Goal: Information Seeking & Learning: Learn about a topic

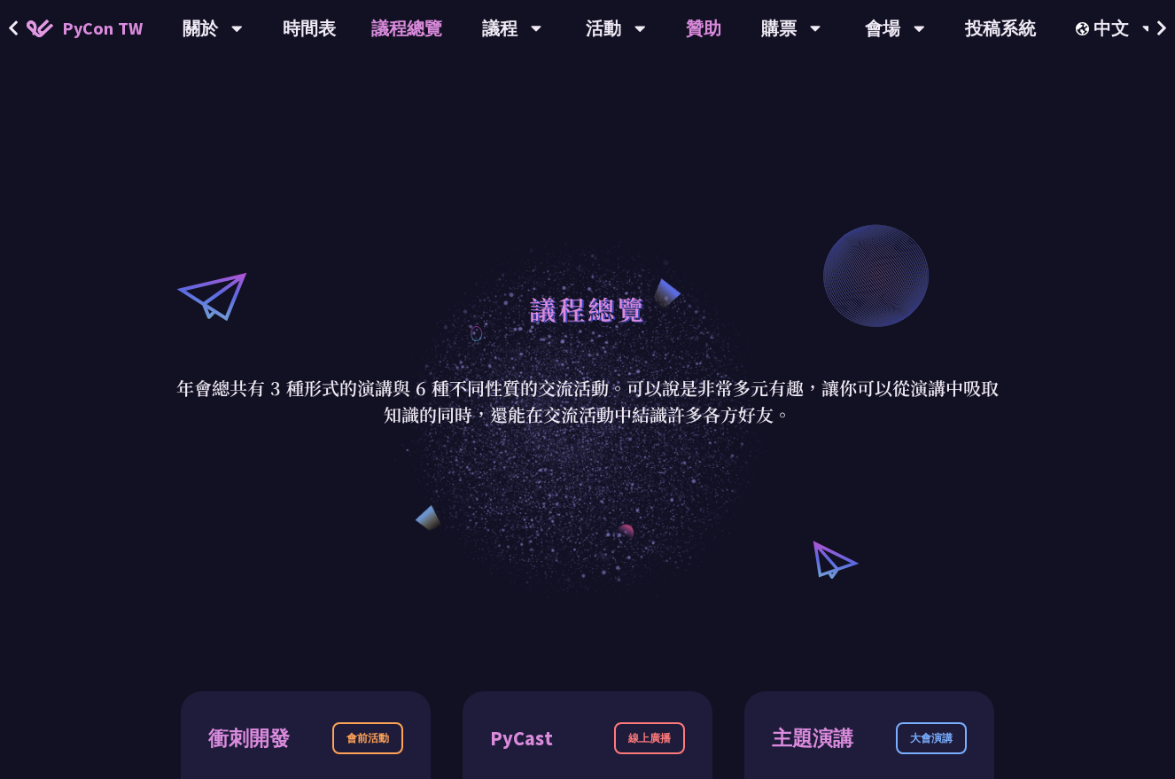
click at [700, 27] on link "贊助" at bounding box center [703, 28] width 71 height 57
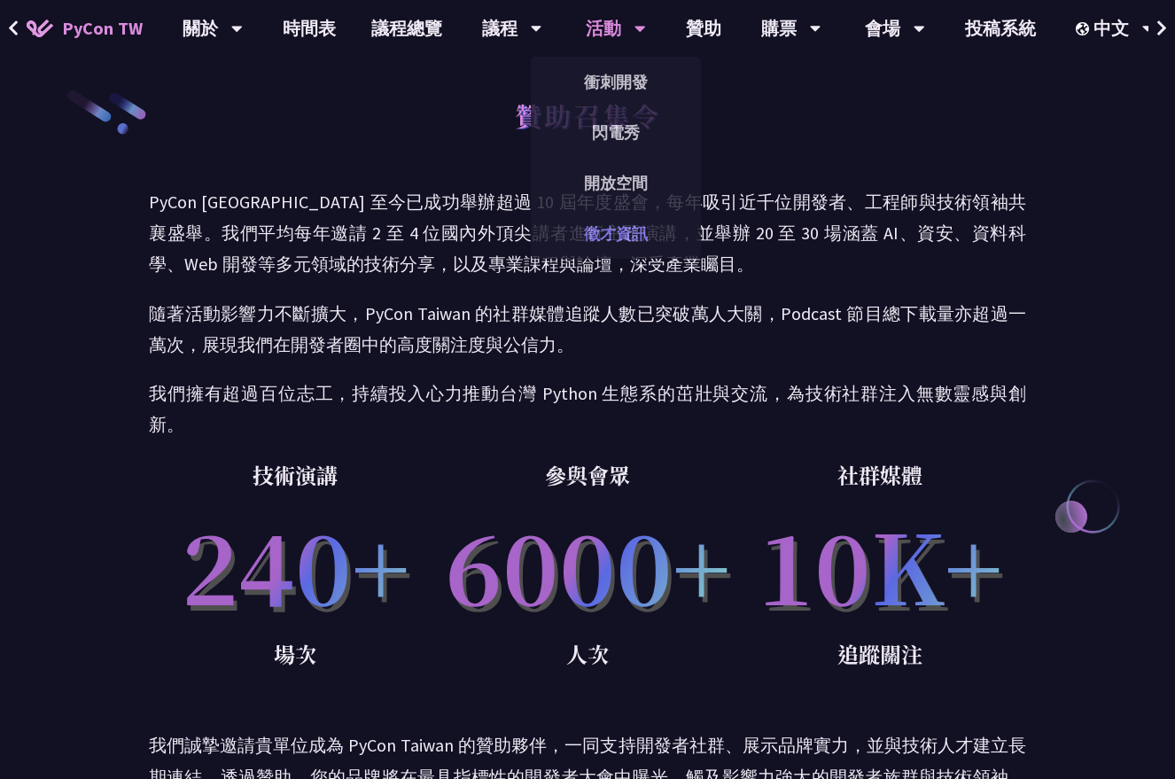
click at [620, 221] on link "徵才資訊" at bounding box center [616, 234] width 170 height 42
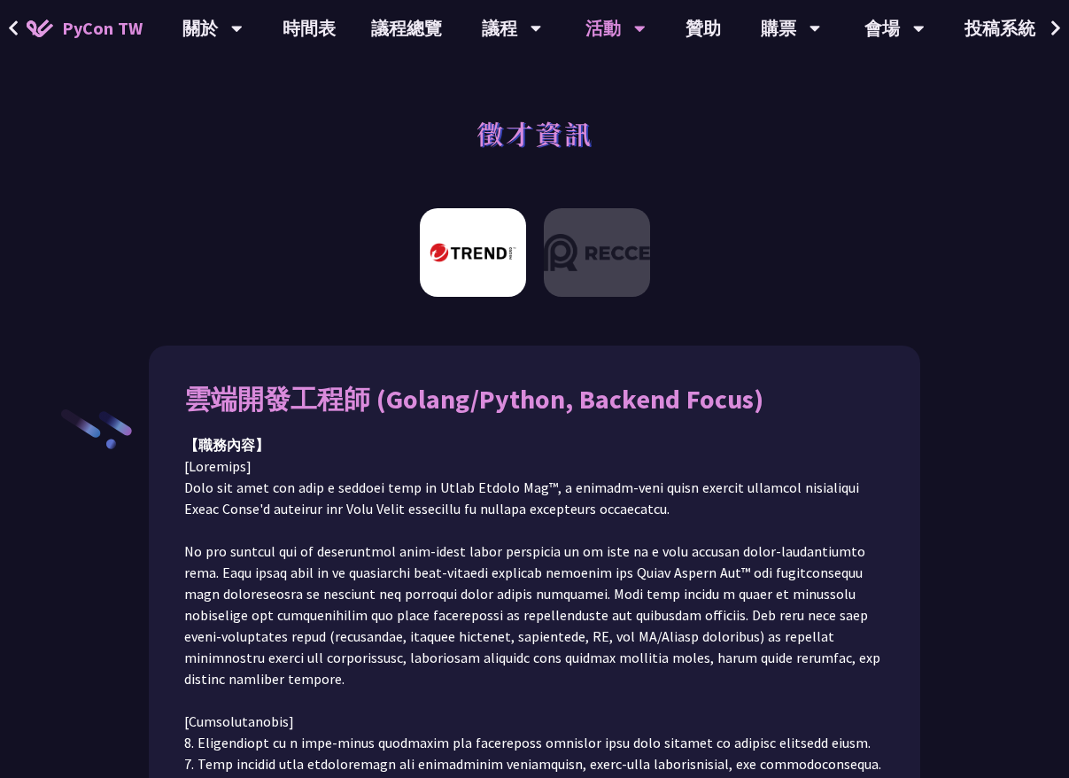
click at [1061, 30] on icon at bounding box center [1057, 28] width 12 height 18
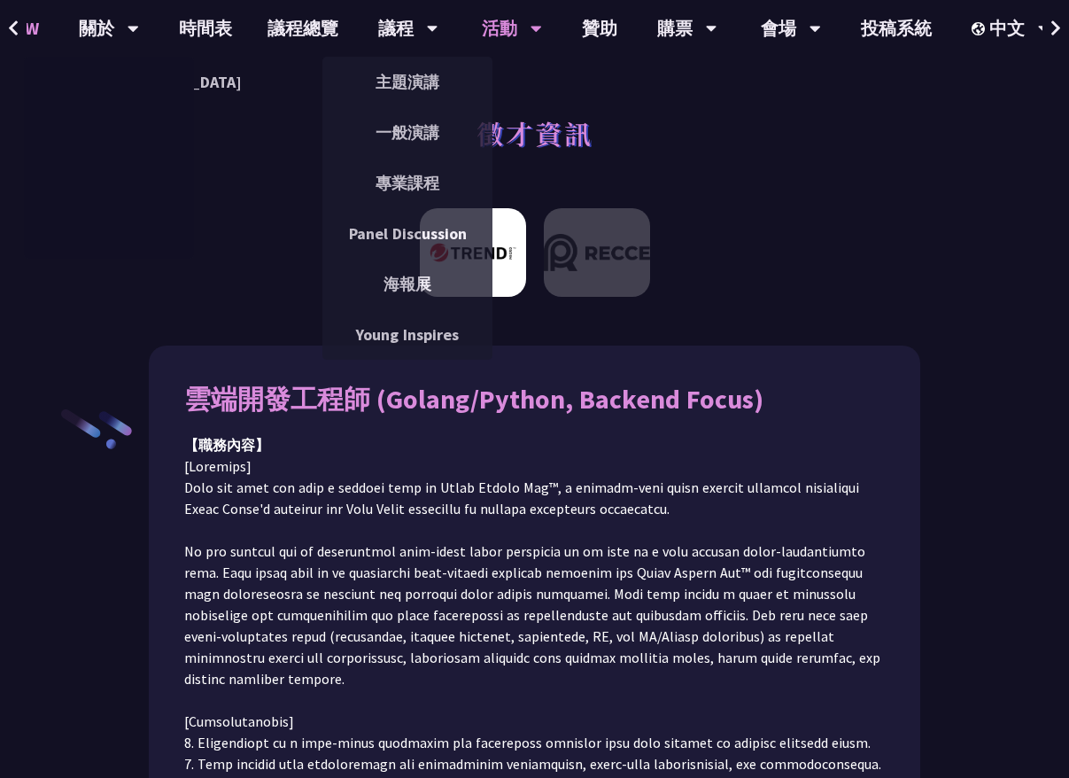
click at [12, 26] on icon at bounding box center [14, 28] width 12 height 18
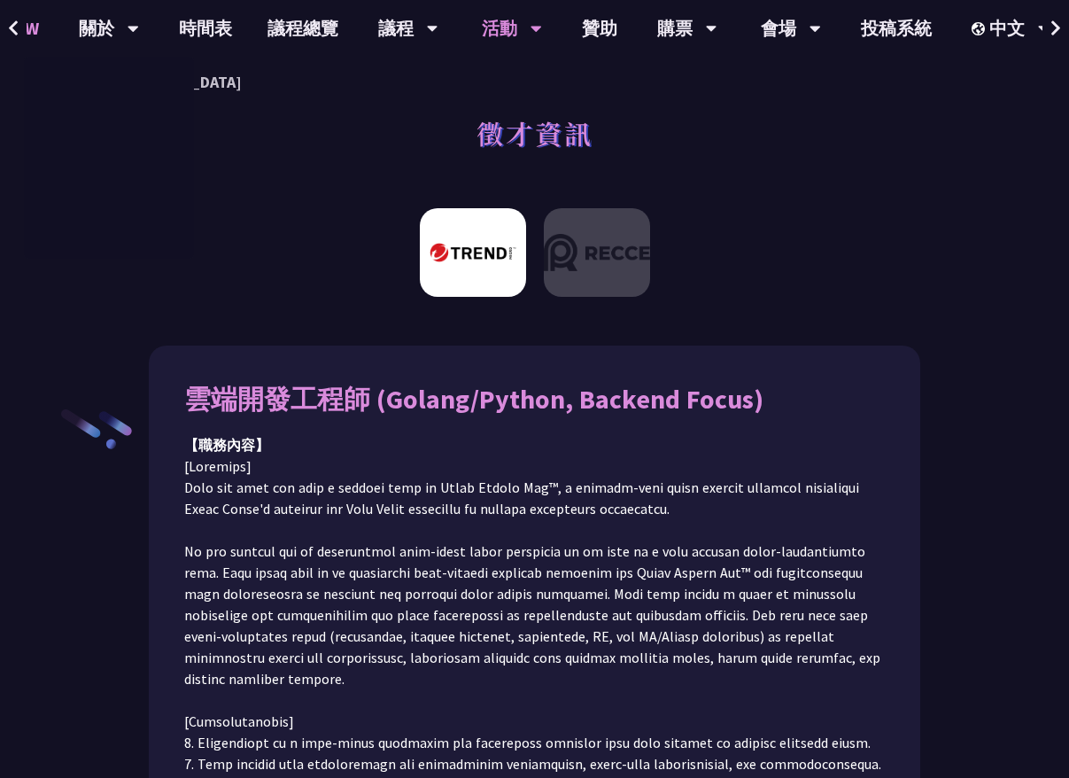
scroll to position [0, 0]
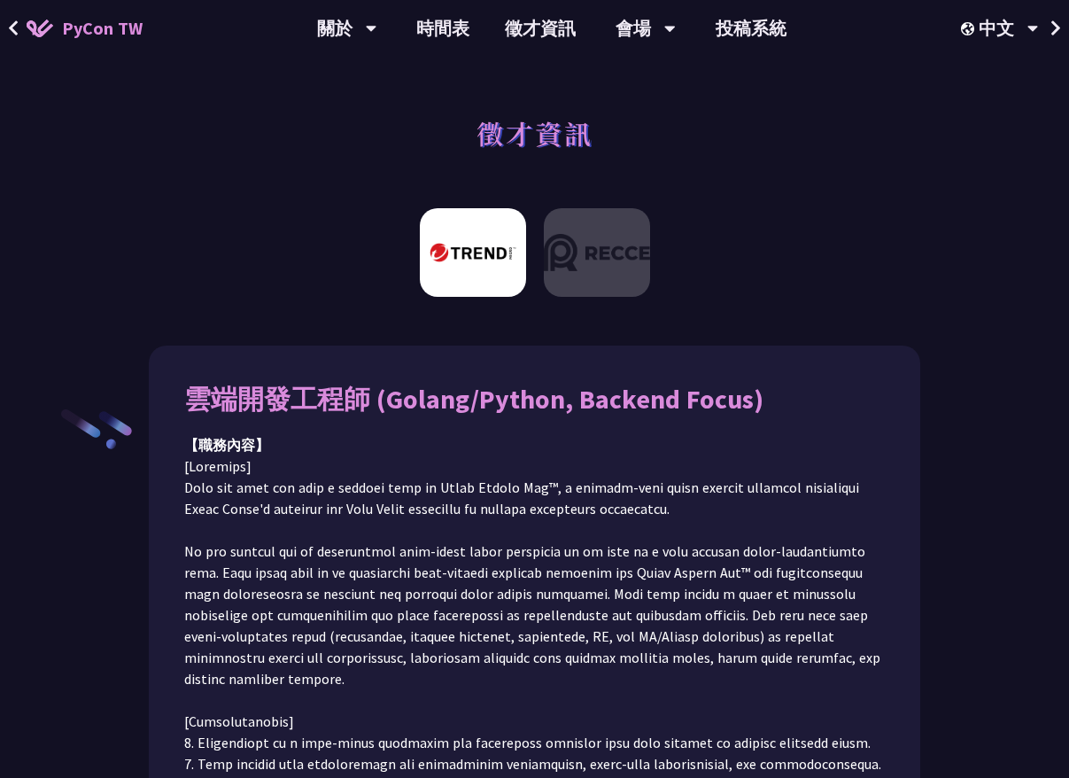
click at [789, 249] on div at bounding box center [534, 259] width 1069 height 120
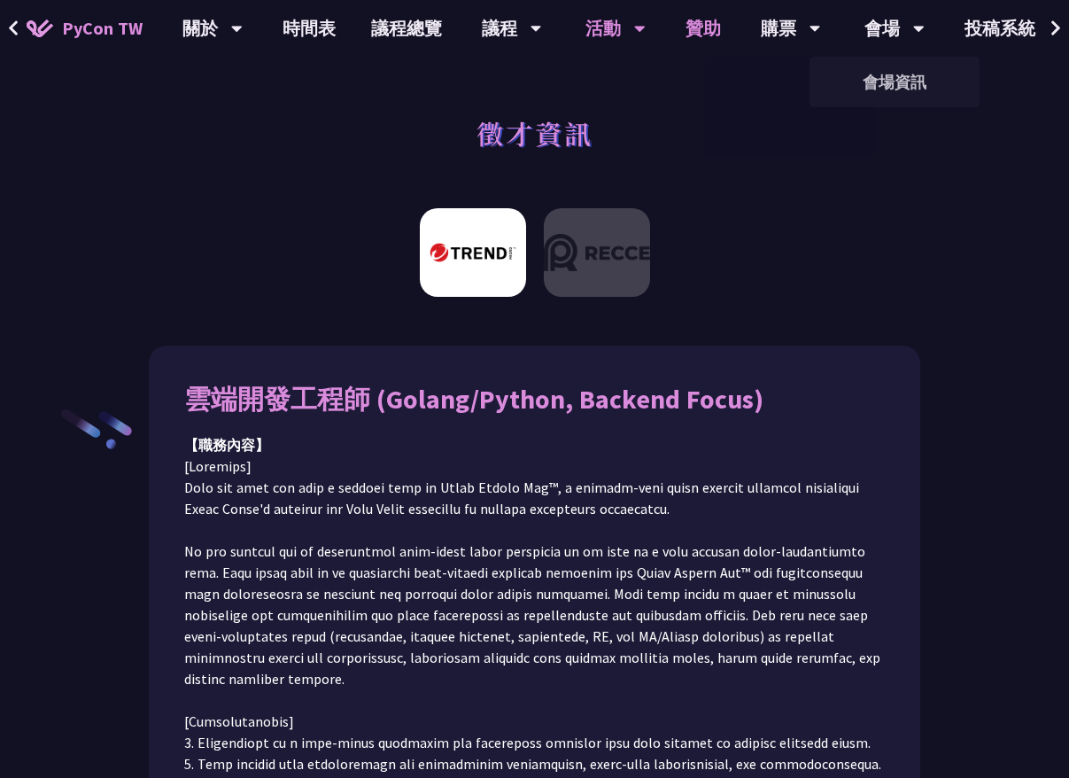
click at [694, 20] on link "贊助" at bounding box center [703, 28] width 71 height 57
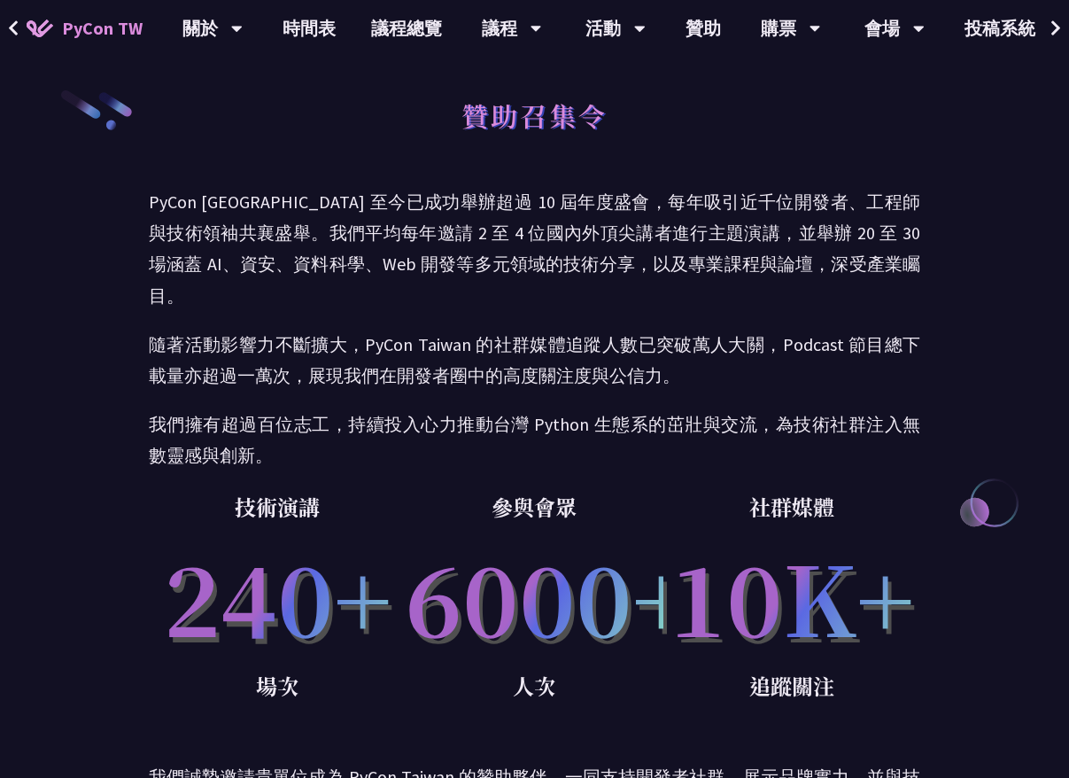
click at [921, 224] on div "贊助召集令 PyCon Taiwan 至今已成功舉辦超過 10 屆年度盛會，每年吸引近千位開發者、工程師與技術領袖共襄盛舉。我們平均每年邀請 2 至 4 位國…" at bounding box center [534, 744] width 1069 height 1489
